Goal: Task Accomplishment & Management: Manage account settings

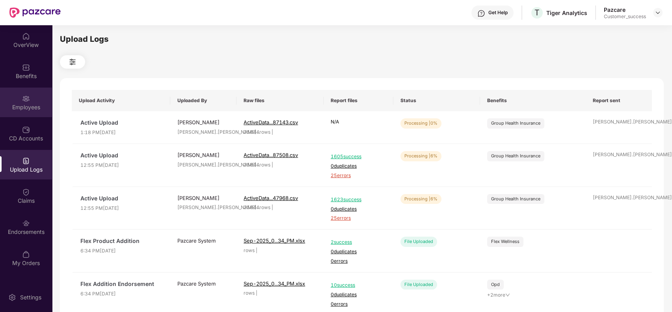
click at [20, 115] on div "Employees" at bounding box center [26, 103] width 52 height 30
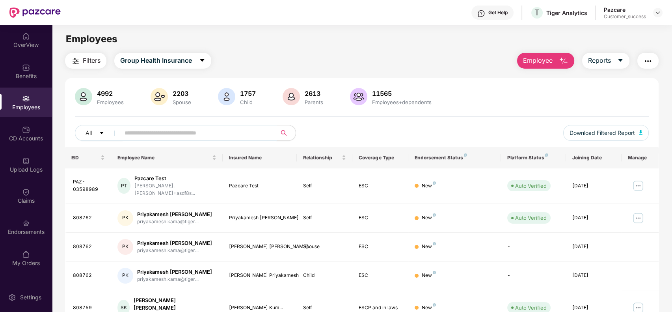
click at [142, 134] on input "text" at bounding box center [196, 133] width 142 height 12
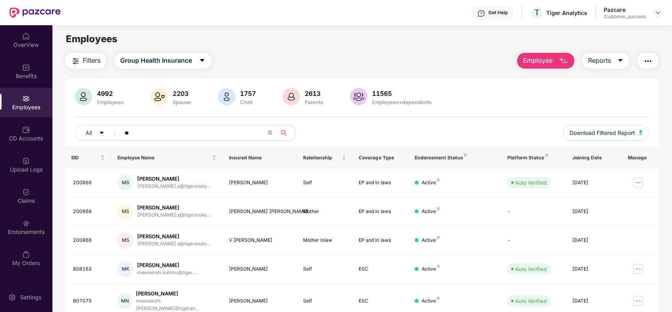
type input "*"
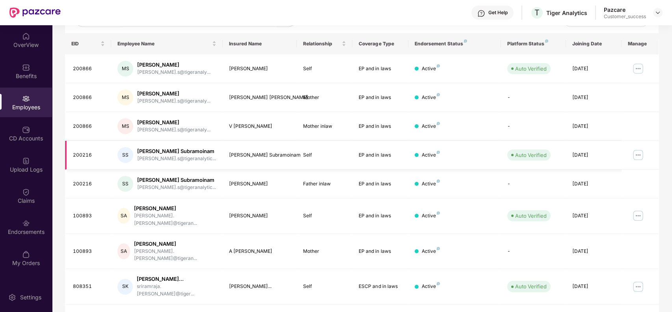
scroll to position [114, 0]
type input "******"
click at [637, 156] on img at bounding box center [638, 154] width 13 height 13
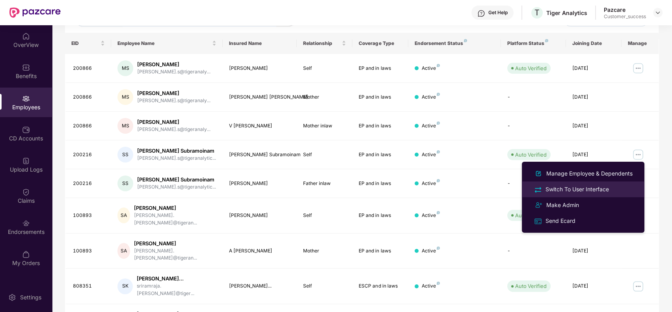
click at [609, 183] on li "Switch To User Interface" at bounding box center [583, 189] width 123 height 16
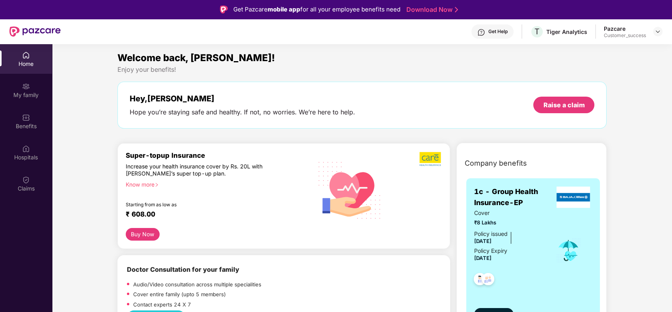
click at [12, 171] on div "Claims" at bounding box center [26, 184] width 52 height 30
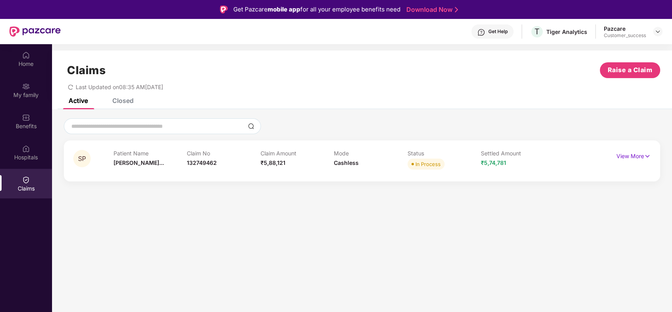
click at [501, 161] on span "₹5,74,781" at bounding box center [493, 162] width 25 height 7
click at [117, 95] on div "Claims Raise a Claim Last Updated on 08:35 AM, 26 Sep 2025" at bounding box center [362, 74] width 620 height 48
click at [119, 99] on div "Closed" at bounding box center [122, 101] width 21 height 8
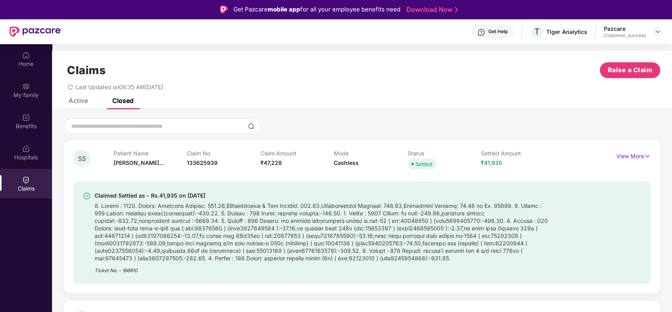
click at [88, 104] on div "Active" at bounding box center [72, 100] width 31 height 17
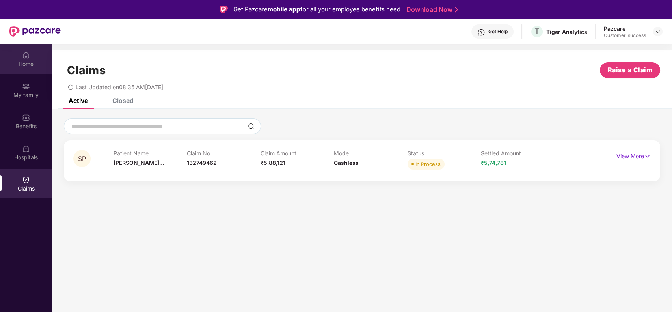
click at [39, 63] on div "Home" at bounding box center [26, 64] width 52 height 8
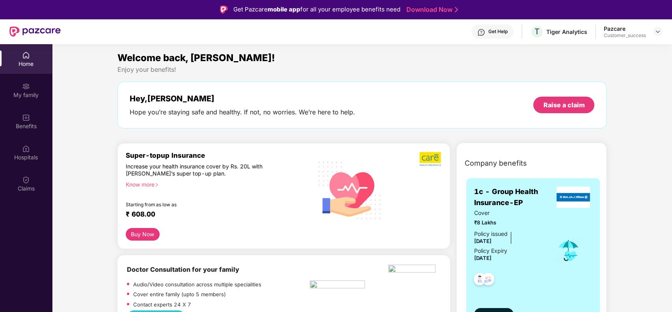
click at [26, 47] on div "Home" at bounding box center [26, 59] width 52 height 30
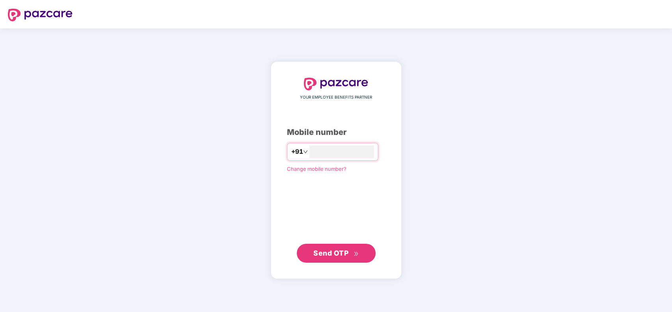
type input "**********"
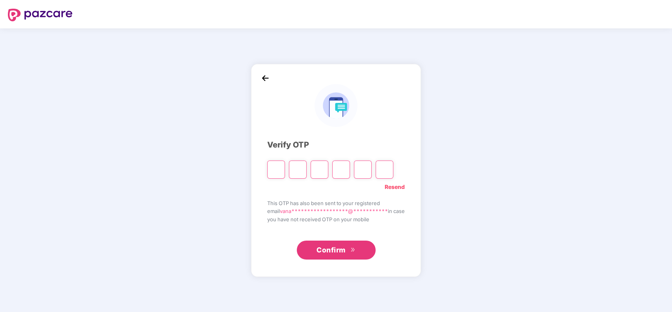
type input "*"
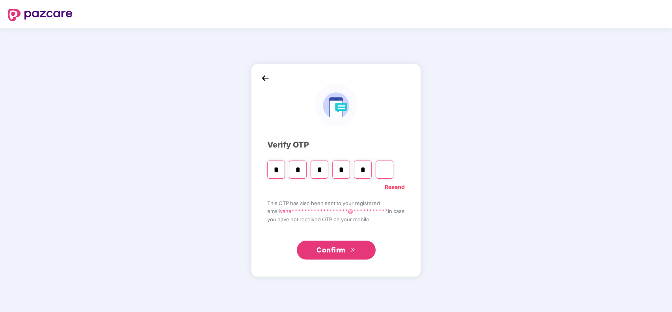
type input "*"
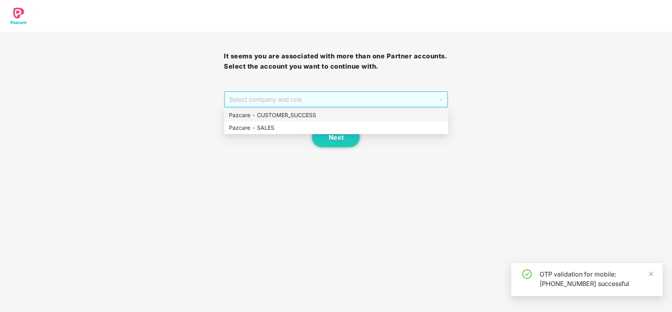
click at [395, 92] on span "Select company and role" at bounding box center [336, 99] width 214 height 15
click at [382, 118] on div "Pazcare - CUSTOMER_SUCCESS" at bounding box center [336, 115] width 214 height 9
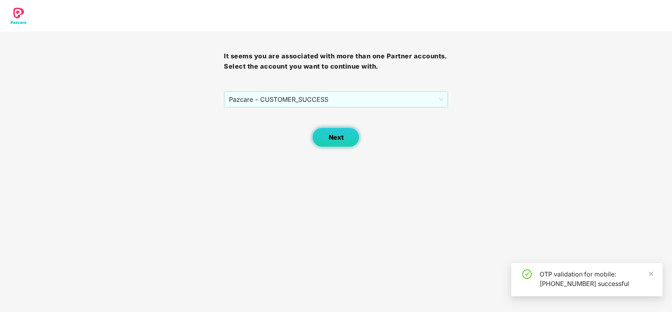
click at [353, 133] on button "Next" at bounding box center [335, 137] width 47 height 20
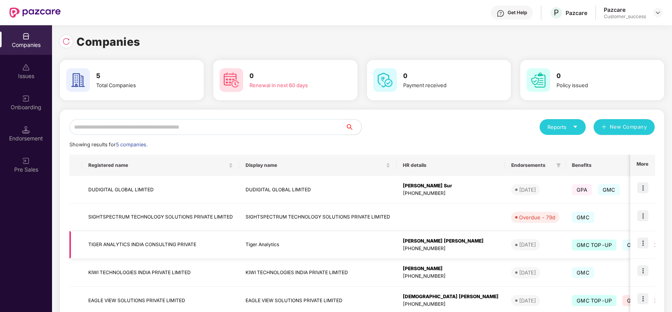
click at [644, 241] on img at bounding box center [642, 242] width 11 height 11
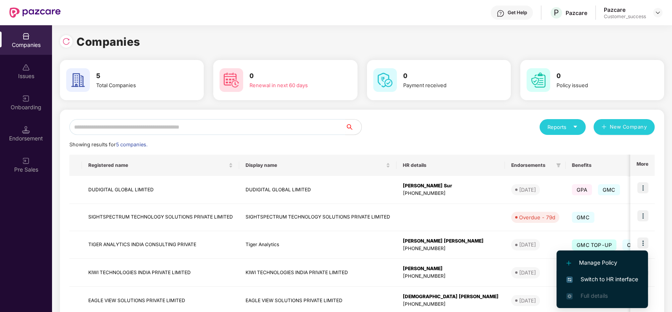
click at [604, 273] on li "Switch to HR interface" at bounding box center [602, 279] width 91 height 17
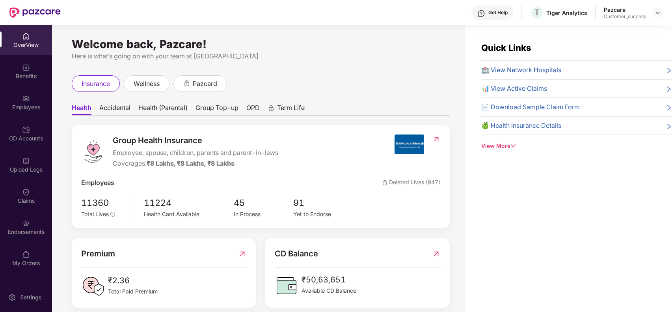
click at [36, 102] on div "Employees" at bounding box center [26, 103] width 52 height 30
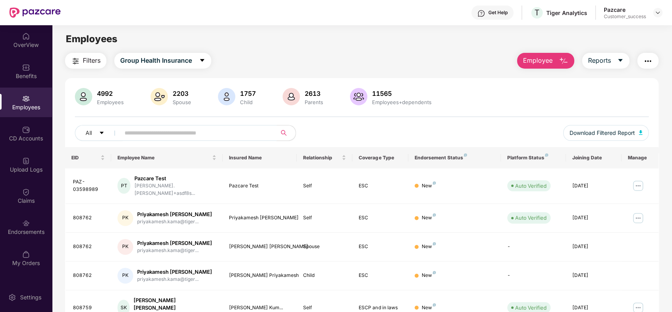
click at [162, 133] on input "text" at bounding box center [196, 133] width 142 height 12
paste input "**********"
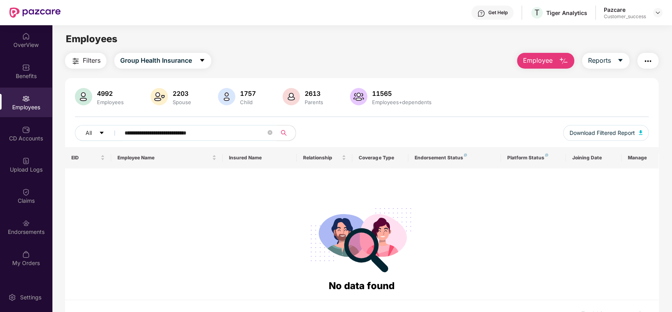
click at [125, 130] on input "**********" at bounding box center [196, 133] width 142 height 12
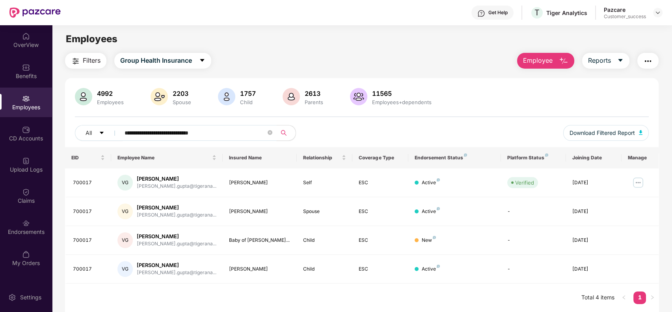
type input "**********"
